Goal: Information Seeking & Learning: Learn about a topic

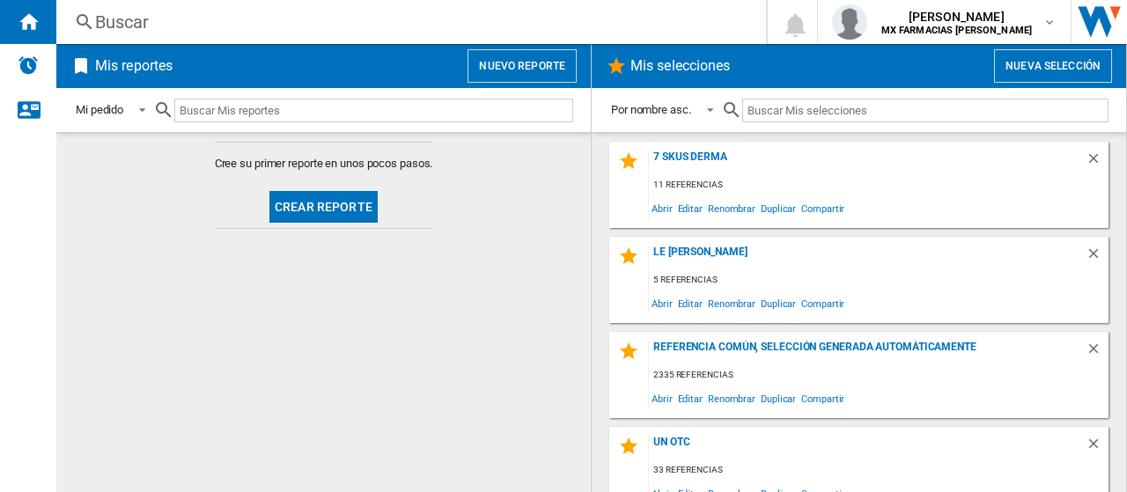
scroll to position [20, 0]
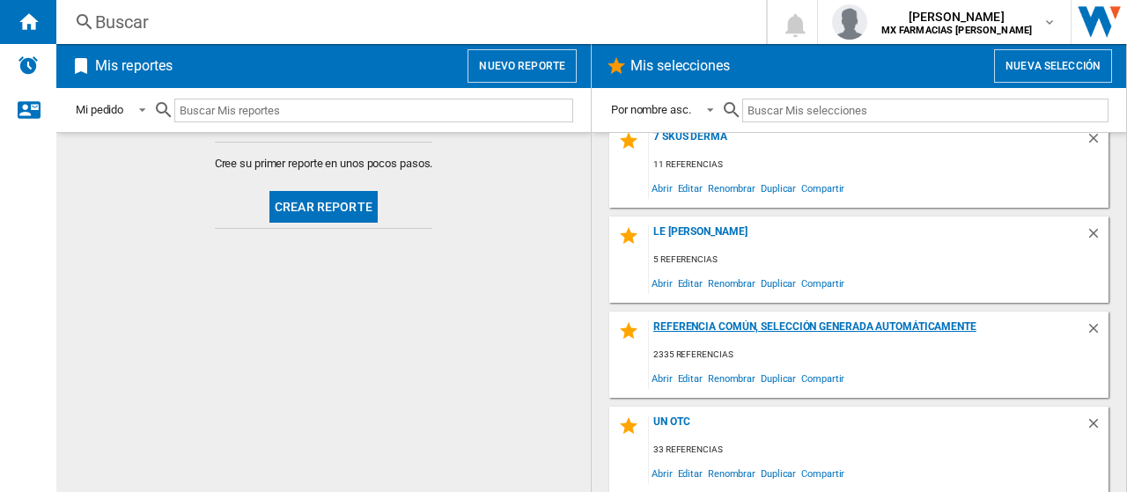
click at [887, 326] on div "Referencia común, selección generada automáticamente" at bounding box center [867, 332] width 437 height 24
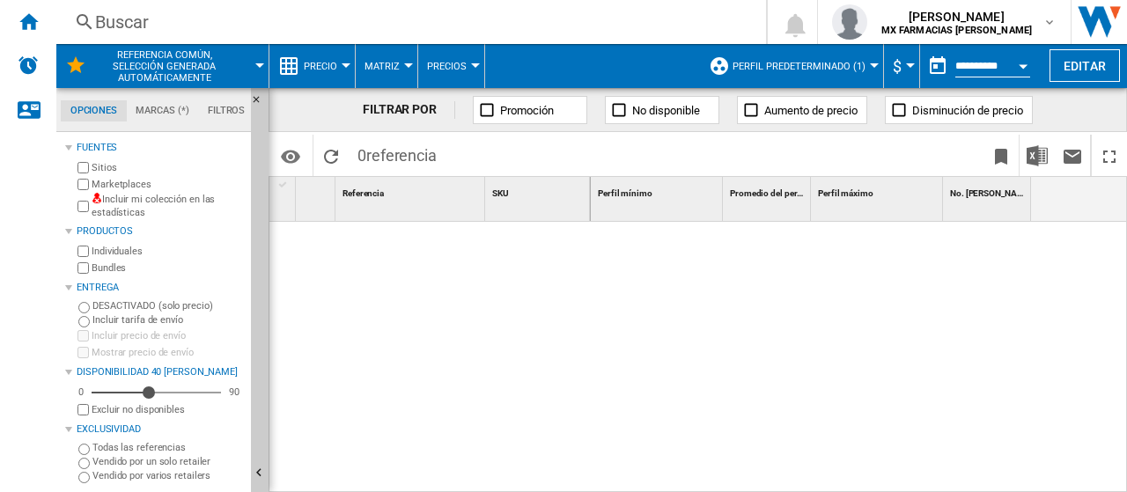
click at [77, 204] on div "Incluir mi colección en las estadísticas" at bounding box center [159, 206] width 170 height 27
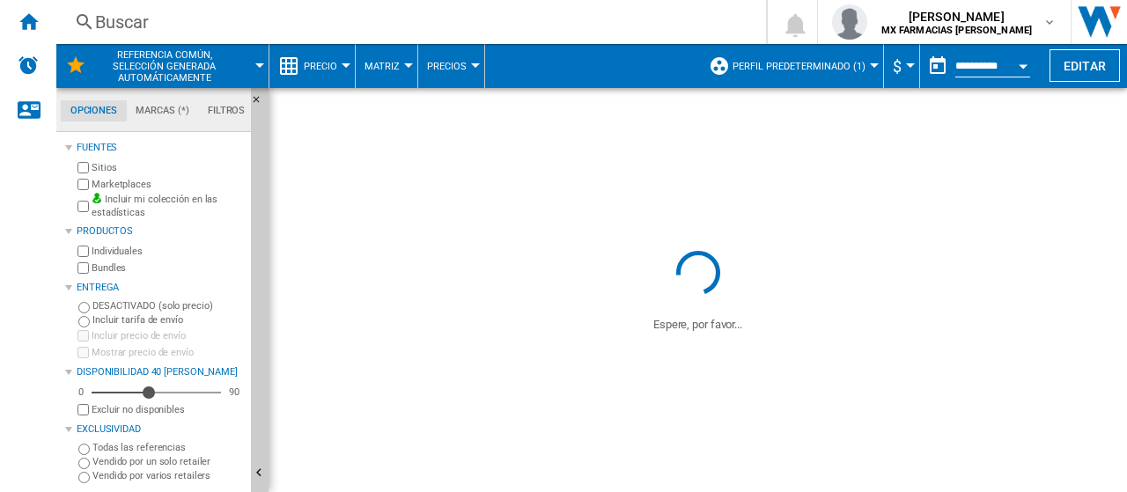
click at [761, 68] on span "Perfil predeterminado (1)" at bounding box center [799, 66] width 133 height 11
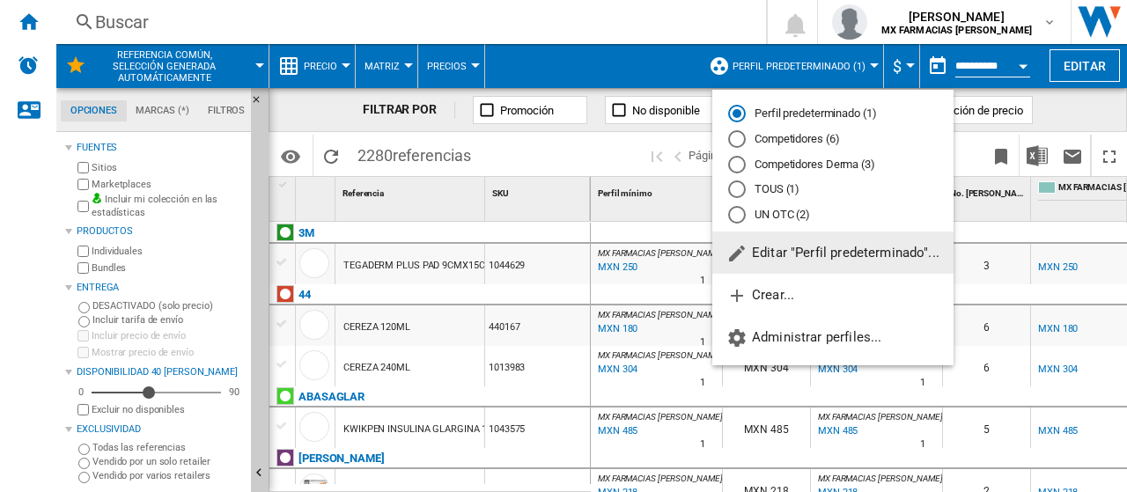
click at [738, 166] on div "Competidores Derma (3)" at bounding box center [737, 165] width 18 height 18
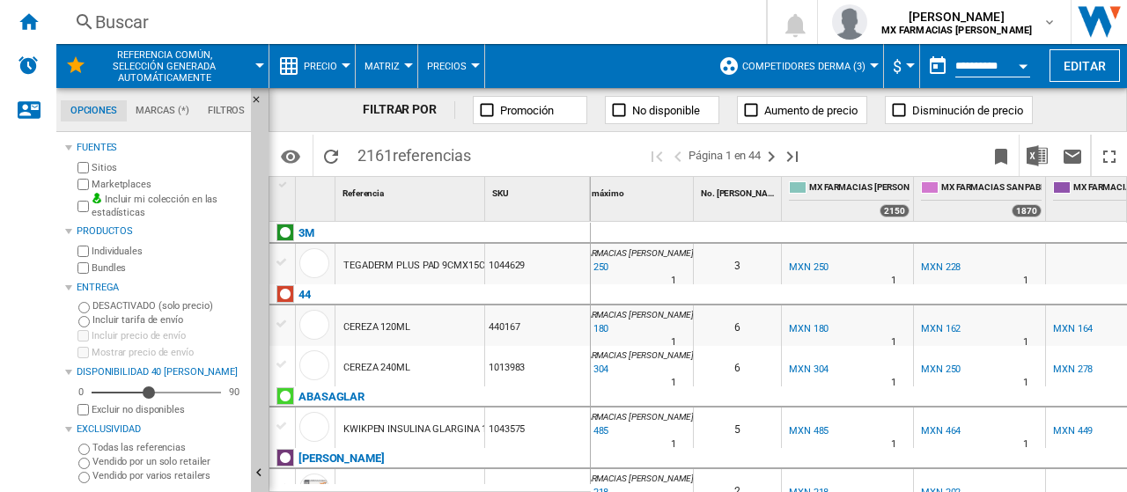
scroll to position [0, 308]
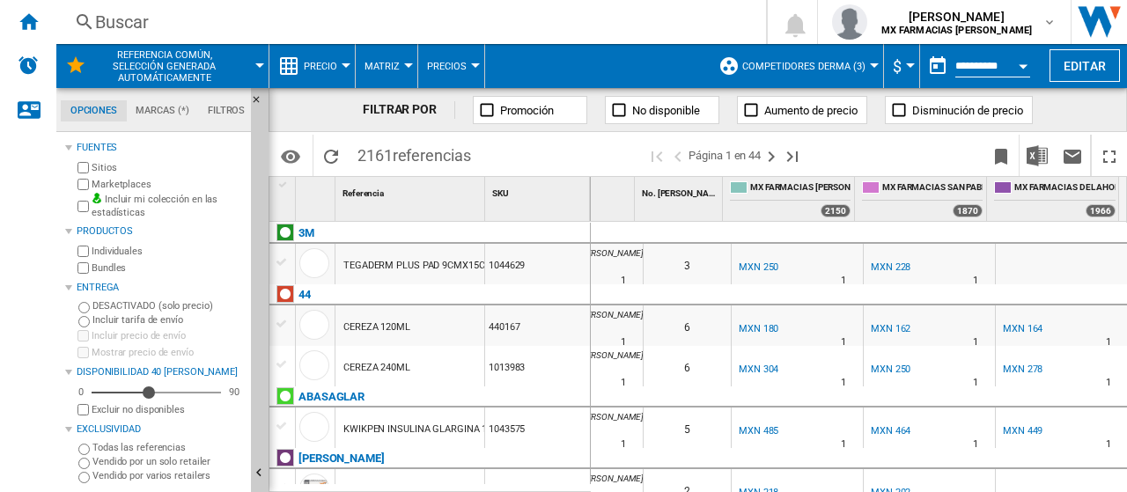
click at [782, 69] on span "Competidores Derma (3)" at bounding box center [803, 66] width 123 height 11
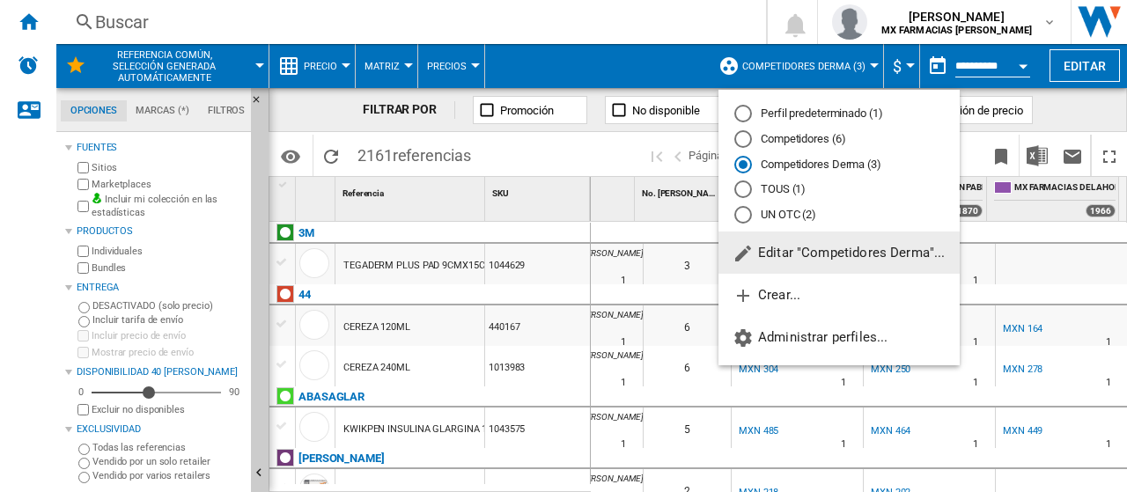
click at [773, 142] on md-radio-button "Competidores (6)" at bounding box center [839, 139] width 210 height 17
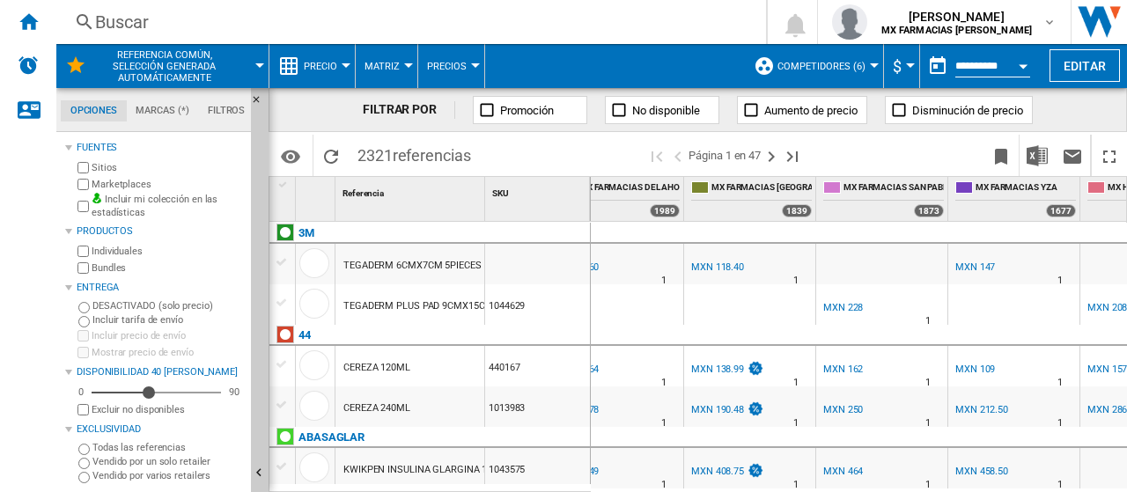
scroll to position [0, 704]
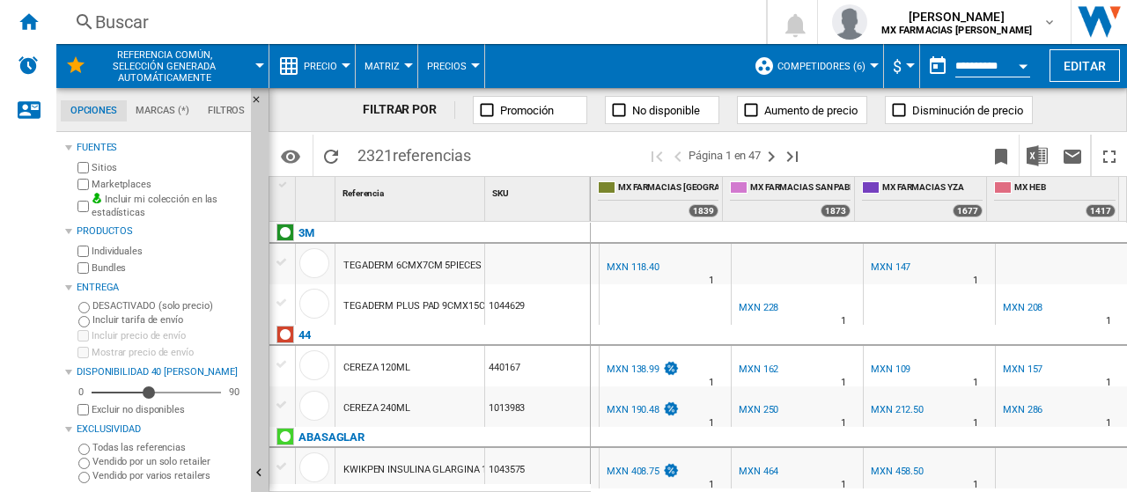
click at [319, 63] on span "Precio" at bounding box center [320, 66] width 33 height 11
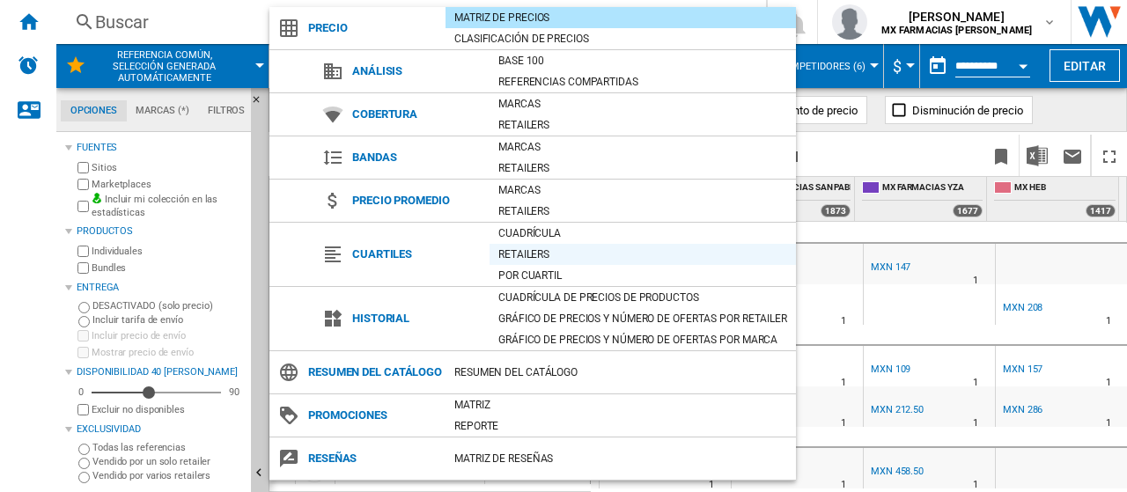
click at [543, 250] on div "Retailers" at bounding box center [643, 255] width 306 height 18
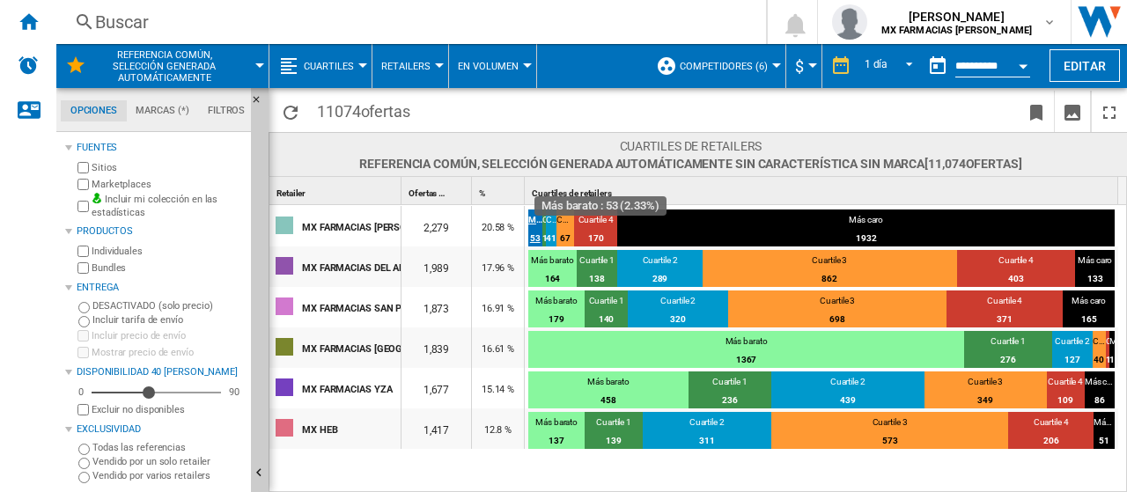
click at [532, 232] on div "53" at bounding box center [535, 239] width 14 height 18
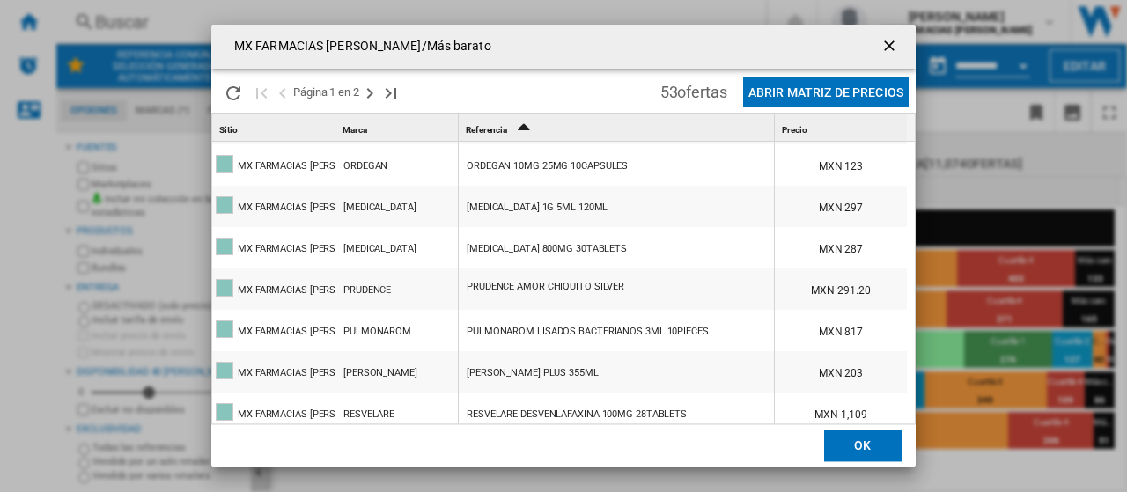
scroll to position [1705, 0]
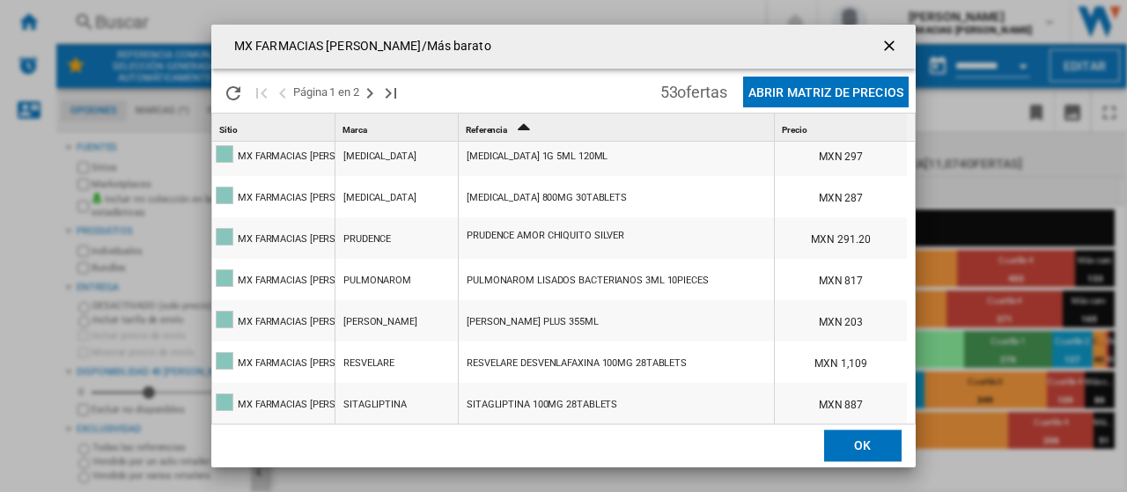
click at [574, 228] on div "PRUDENCE AMOR CHIQUITO SILVER" at bounding box center [546, 236] width 158 height 41
click at [851, 452] on button "OK" at bounding box center [862, 447] width 77 height 32
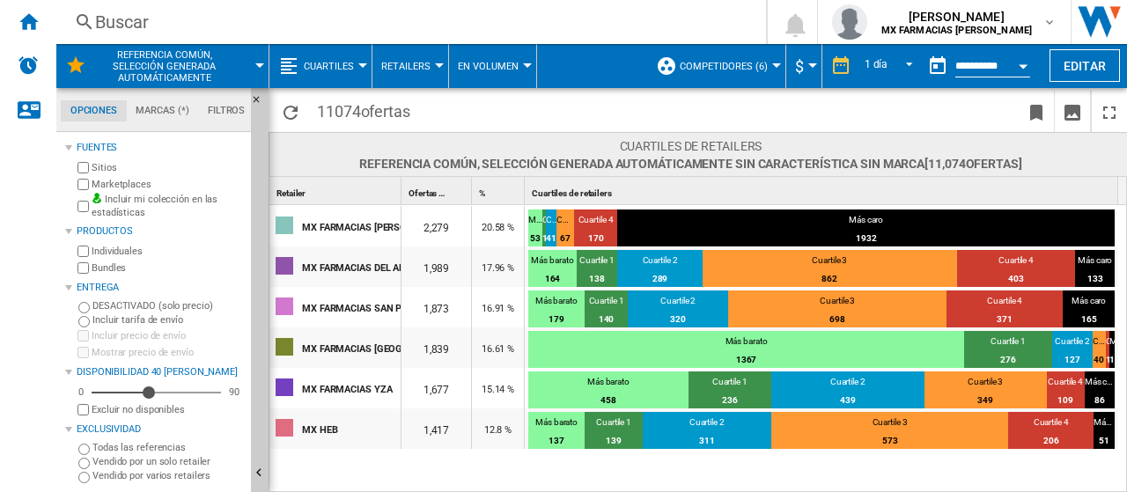
click at [144, 68] on span "Referencia común, selección generada automáticamente" at bounding box center [164, 66] width 142 height 34
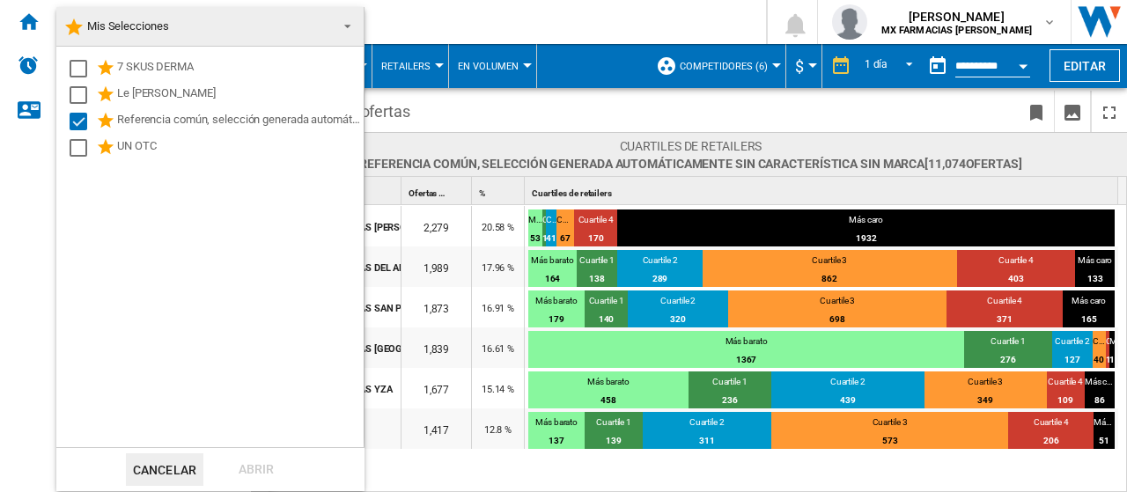
click at [185, 473] on button "Cancelar" at bounding box center [164, 469] width 77 height 33
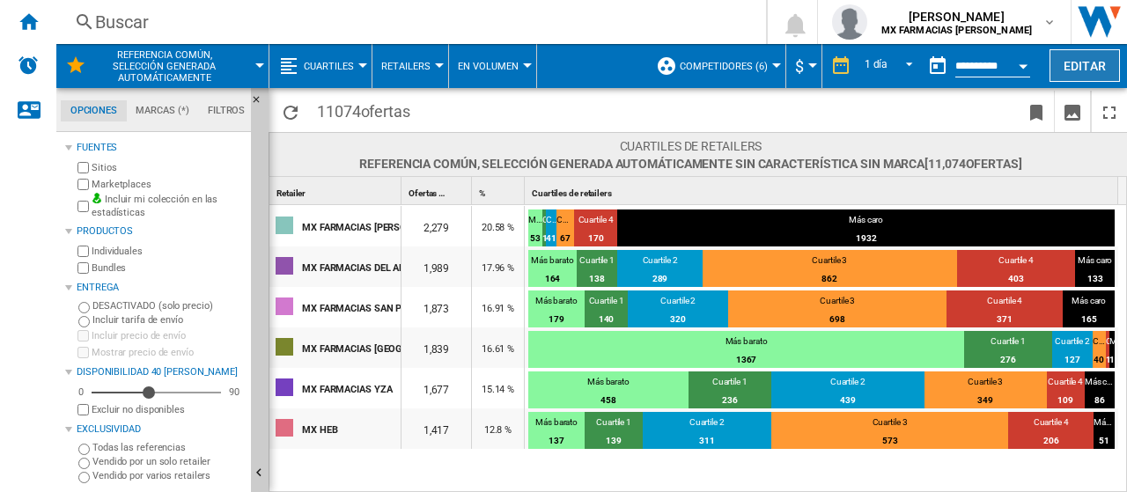
click at [1102, 64] on button "Editar" at bounding box center [1084, 65] width 70 height 33
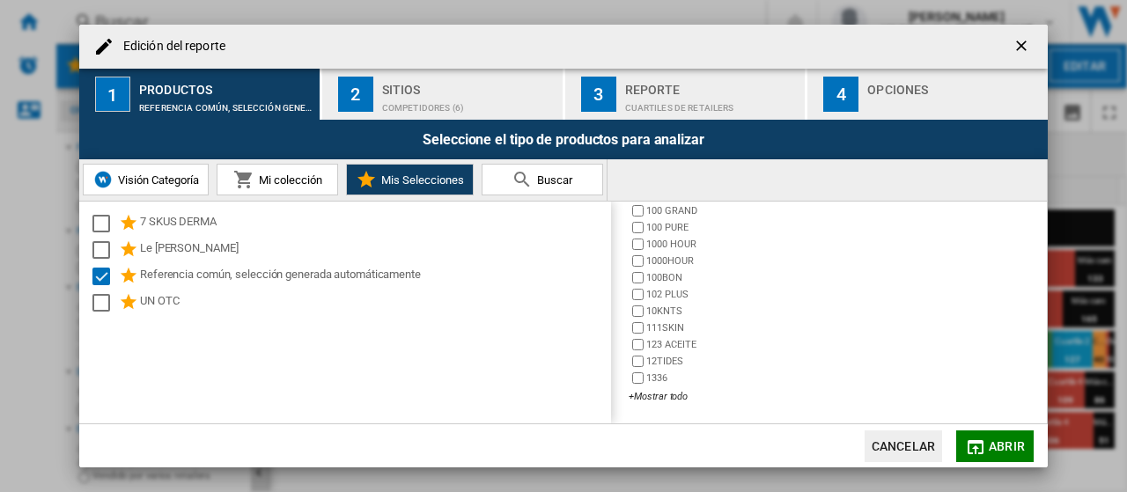
scroll to position [0, 0]
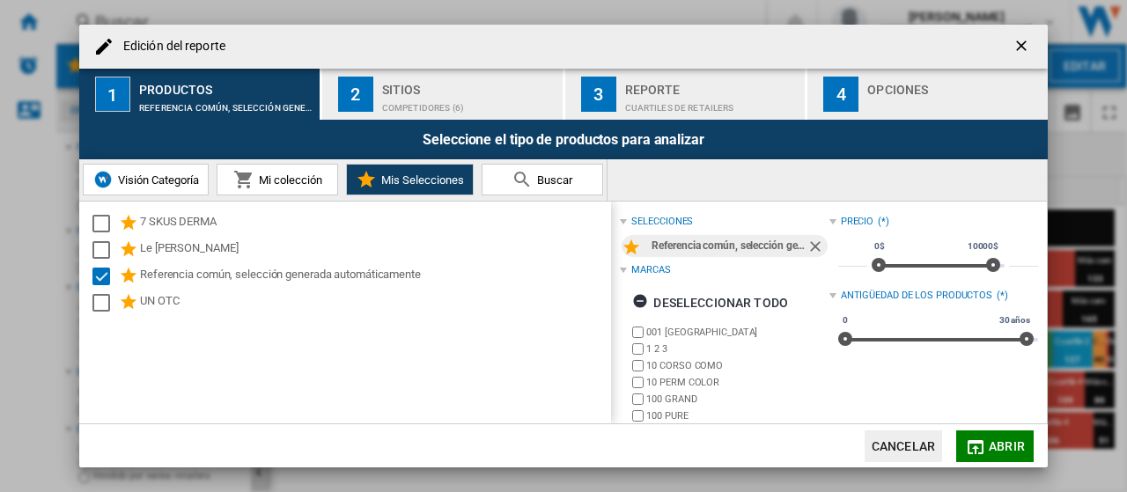
click at [146, 193] on button "Visión Categoría" at bounding box center [146, 180] width 126 height 32
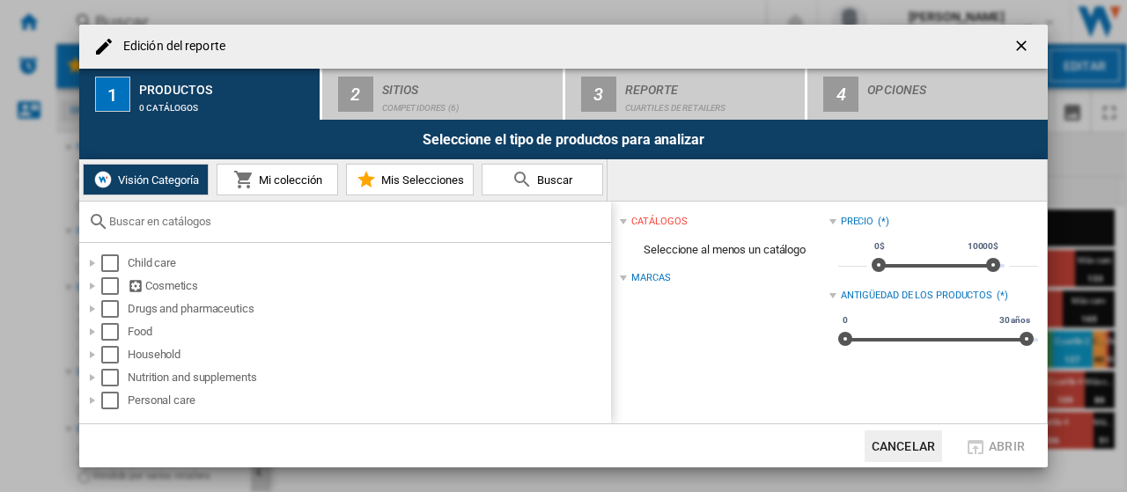
click at [249, 183] on md-icon at bounding box center [243, 179] width 21 height 21
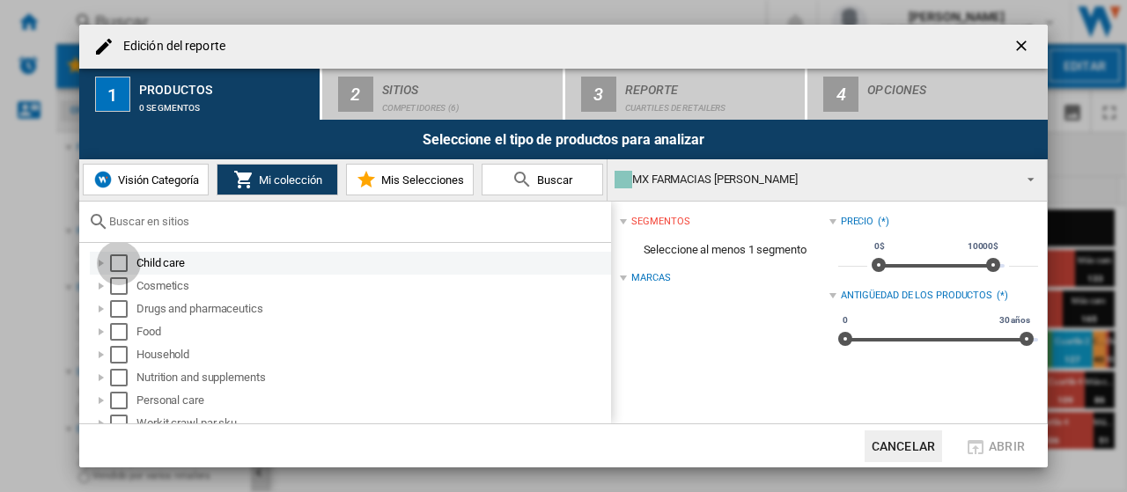
click at [125, 269] on div "Select" at bounding box center [119, 263] width 18 height 18
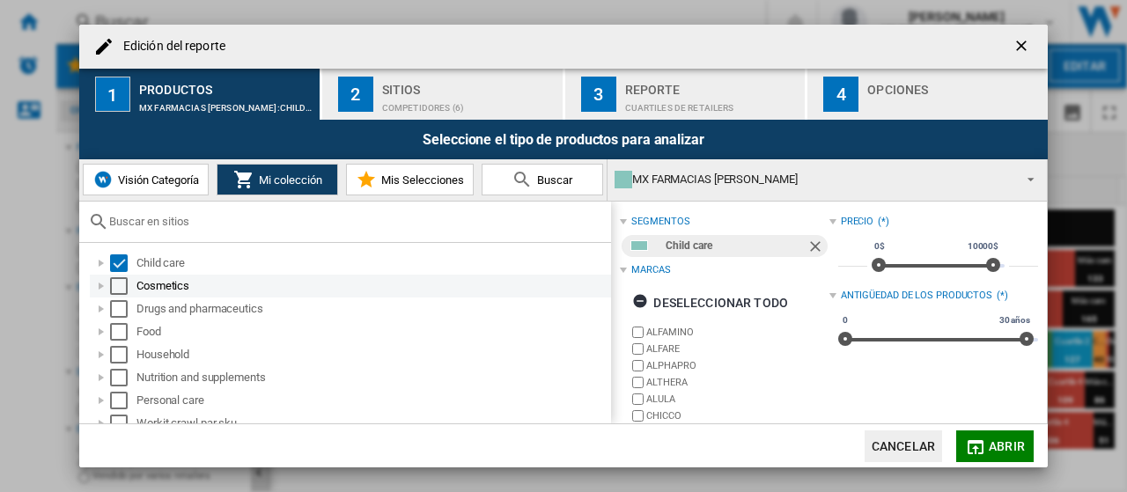
click at [122, 291] on div "Select" at bounding box center [119, 286] width 18 height 18
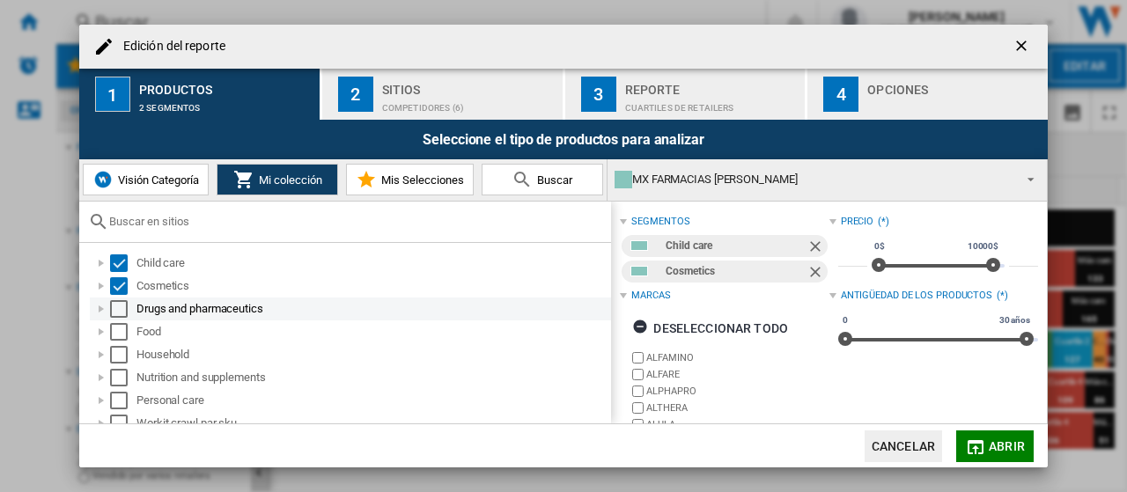
drag, startPoint x: 120, startPoint y: 306, endPoint x: 116, endPoint y: 327, distance: 21.4
click at [120, 306] on div "Select" at bounding box center [119, 309] width 18 height 18
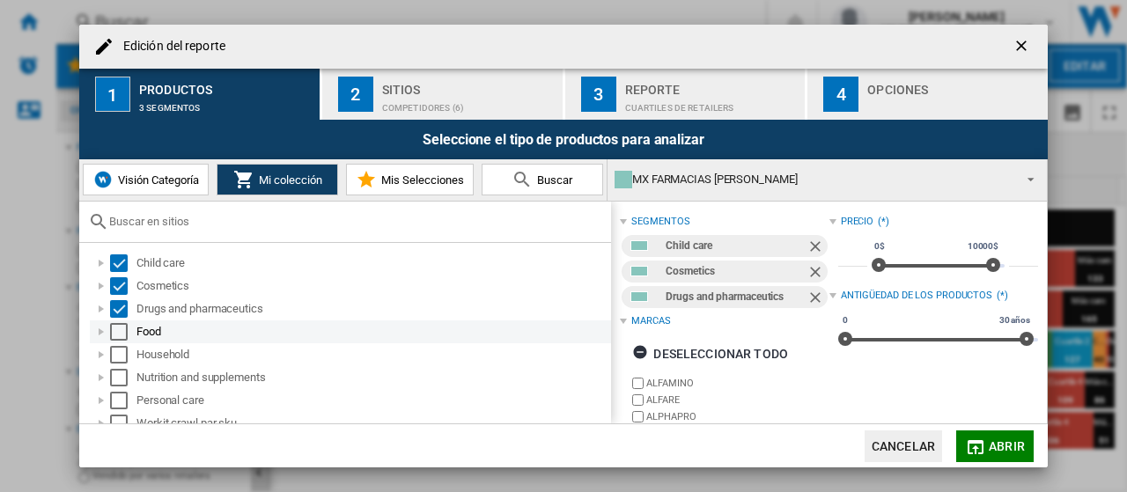
click at [116, 327] on div "Select" at bounding box center [119, 332] width 18 height 18
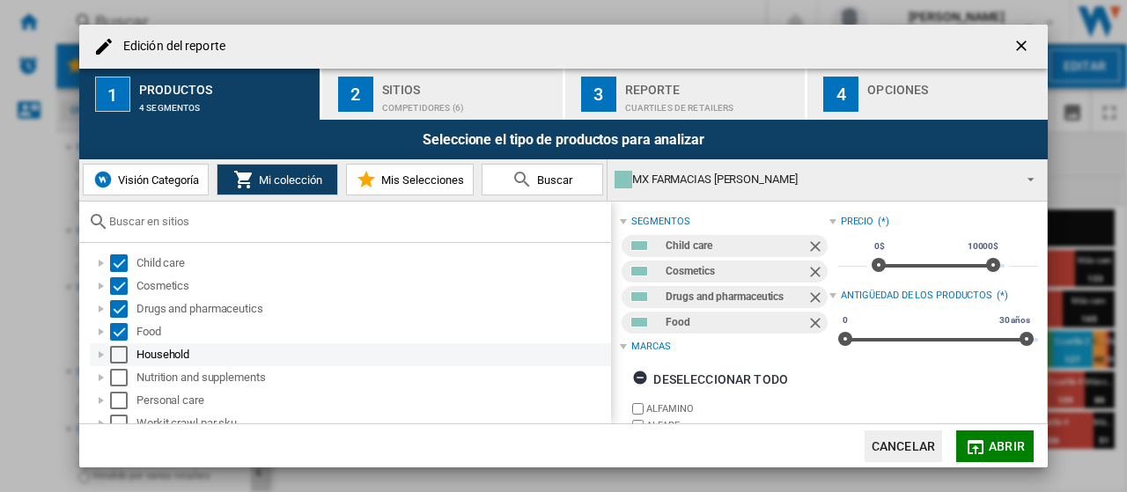
scroll to position [11, 0]
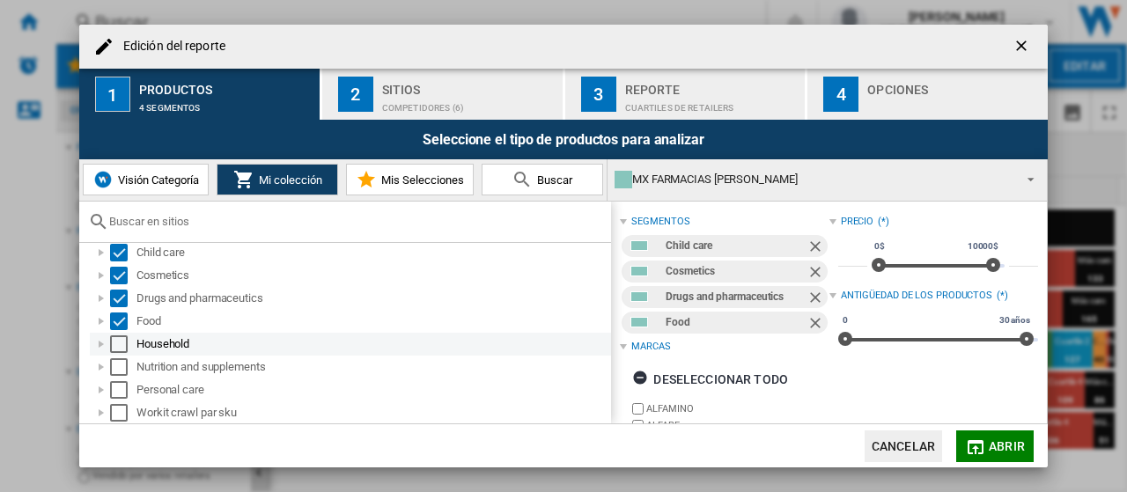
click at [123, 337] on div "Select" at bounding box center [119, 344] width 18 height 18
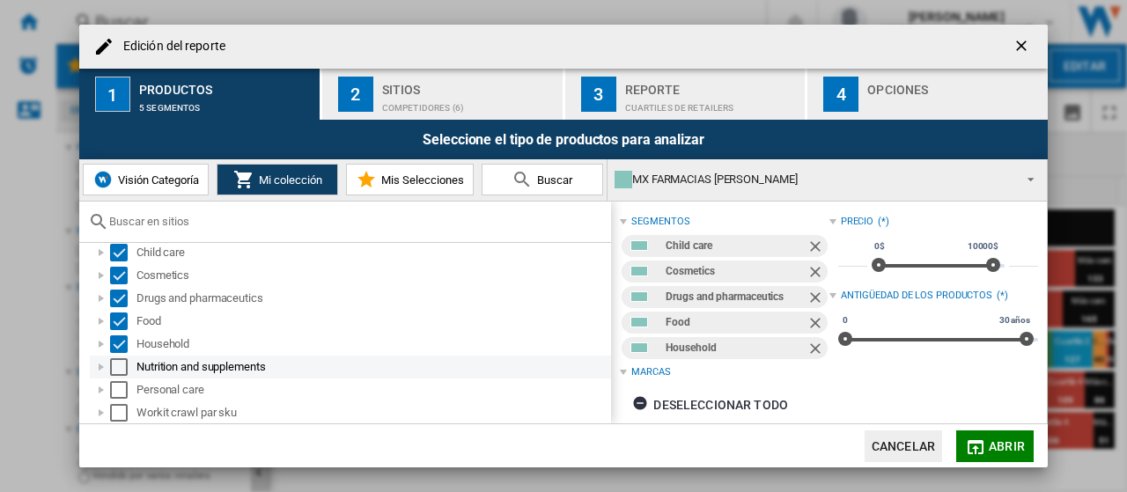
click at [122, 371] on div "Select" at bounding box center [119, 367] width 18 height 18
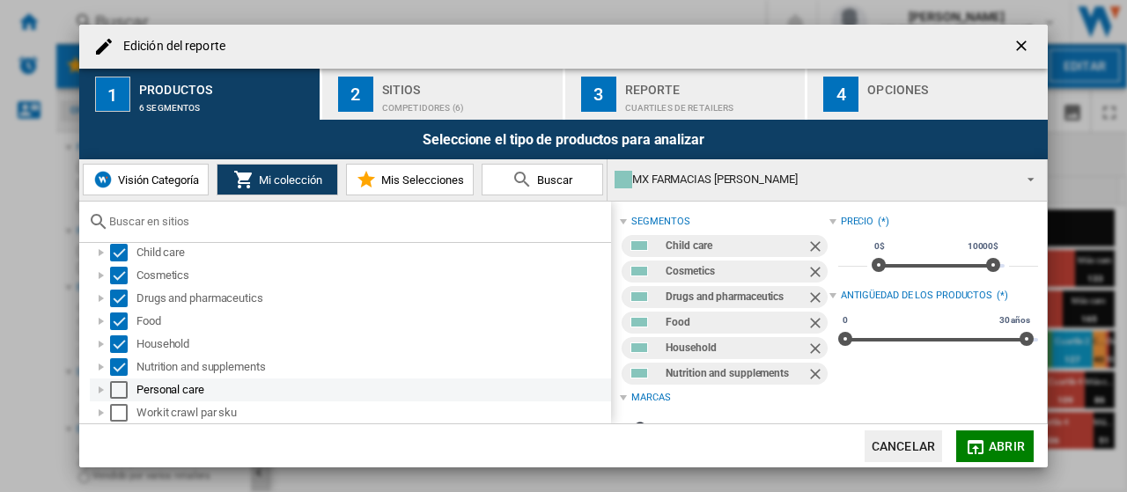
click at [122, 387] on div "Select" at bounding box center [119, 390] width 18 height 18
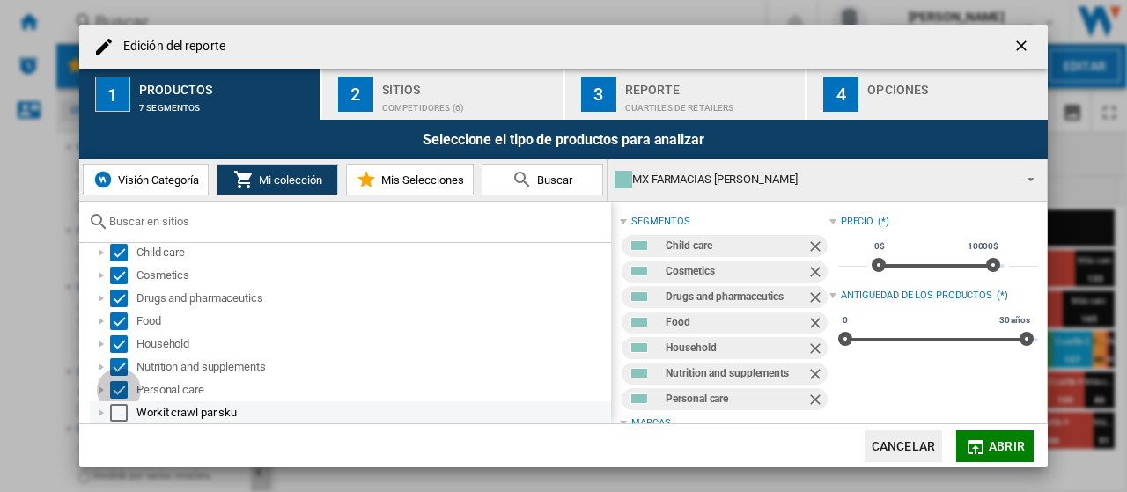
click at [121, 409] on div "Select" at bounding box center [119, 413] width 18 height 18
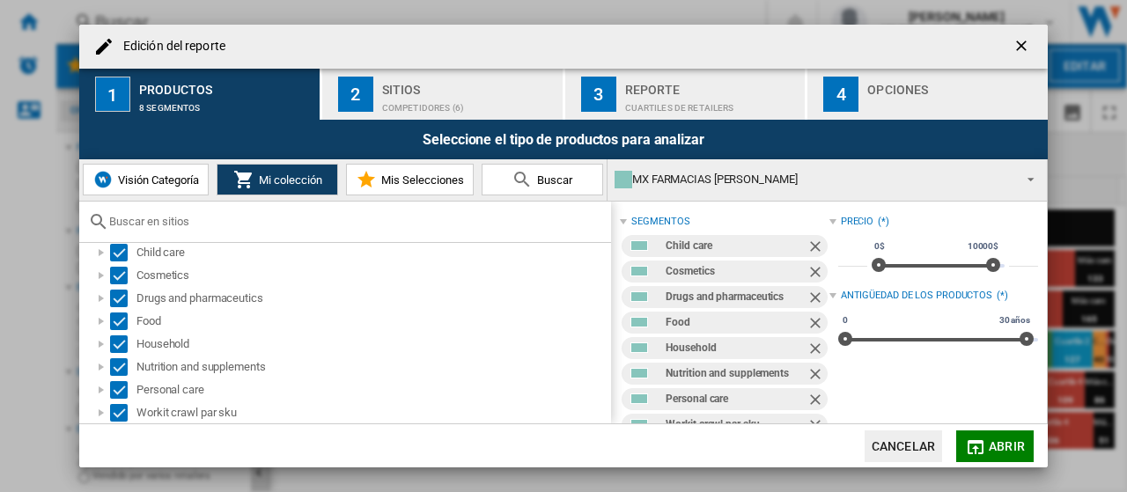
scroll to position [21, 0]
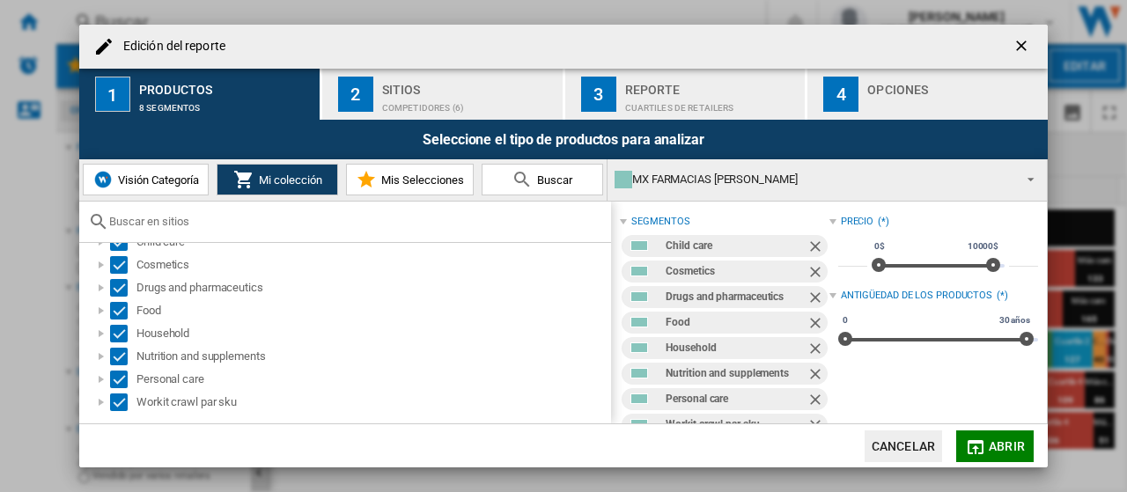
click at [985, 446] on md-icon "button" at bounding box center [975, 447] width 21 height 21
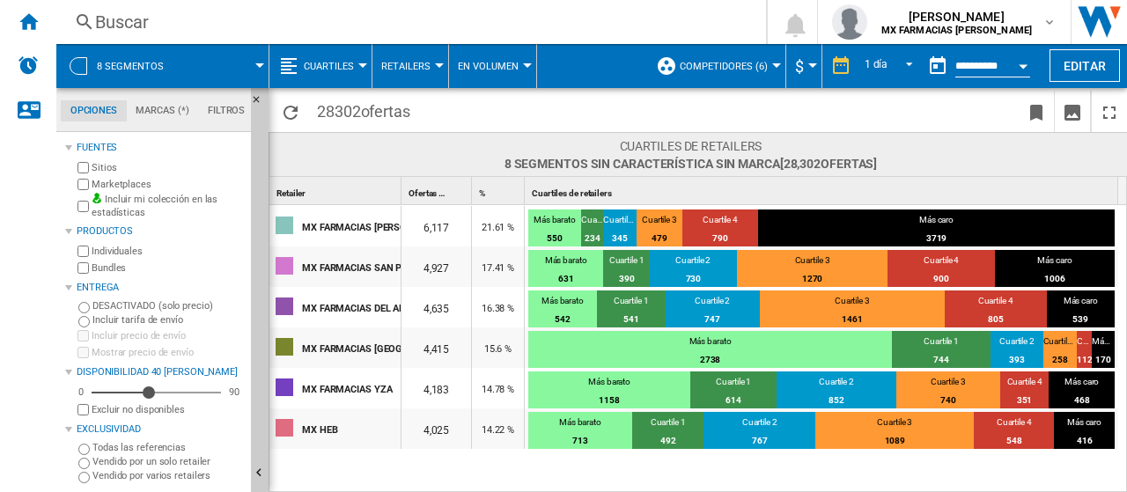
click at [451, 233] on div "6,117" at bounding box center [436, 226] width 70 height 41
